Goal: Book appointment/travel/reservation

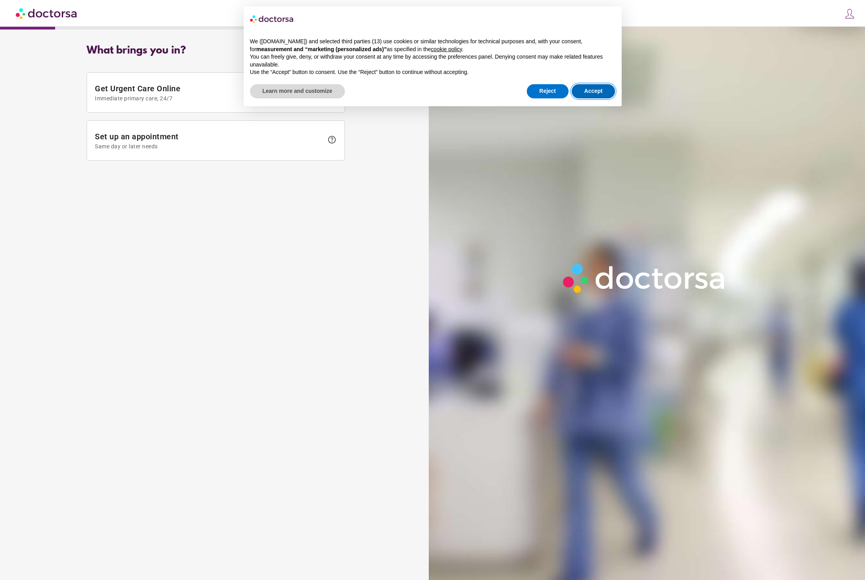
click at [589, 89] on button "Accept" at bounding box center [594, 91] width 44 height 14
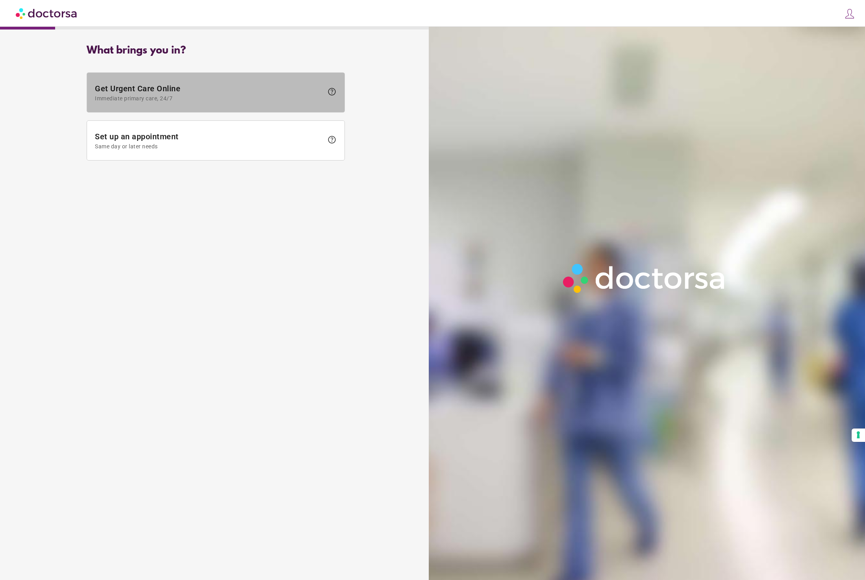
click at [262, 84] on span "Get Urgent Care Online Immediate primary care, 24/7" at bounding box center [209, 93] width 228 height 18
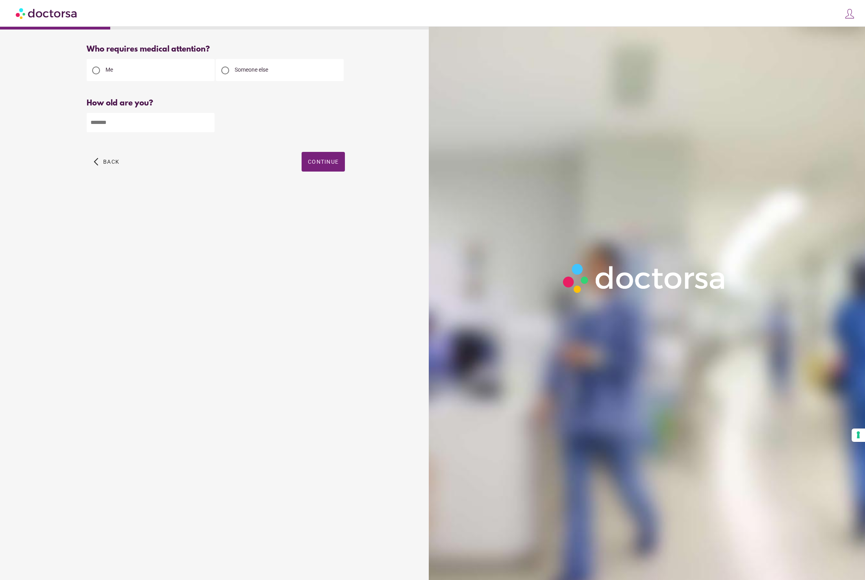
click at [195, 119] on input "number" at bounding box center [151, 122] width 128 height 19
type input "**"
click at [341, 161] on span "button" at bounding box center [323, 162] width 43 height 20
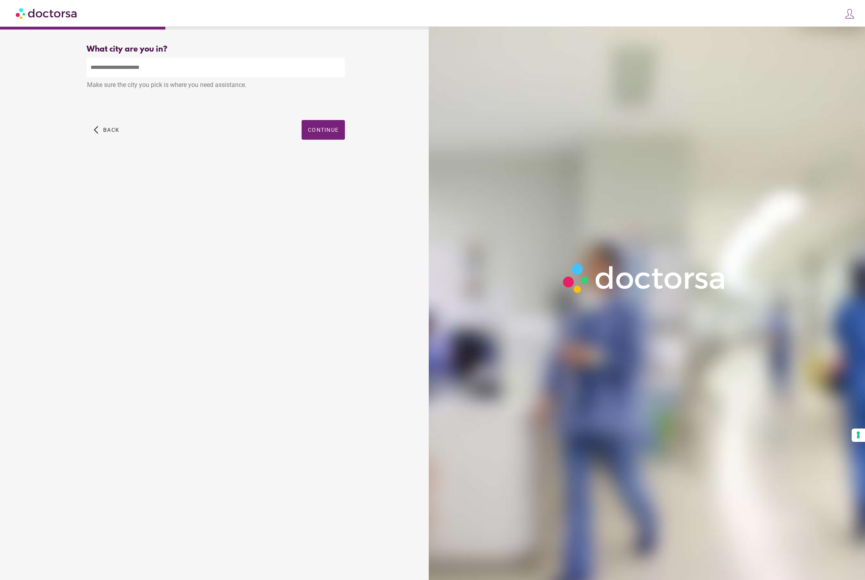
click at [198, 65] on input "text" at bounding box center [216, 67] width 258 height 19
click at [22, 73] on div "What city are you in? What city is the patient in? Make sure the city you pick …" at bounding box center [216, 101] width 424 height 125
click at [150, 66] on input "text" at bounding box center [216, 67] width 258 height 19
click at [352, 50] on div "What city are you in? What city is the patient in? Make sure the city you pick …" at bounding box center [216, 101] width 284 height 125
